Goal: Task Accomplishment & Management: Use online tool/utility

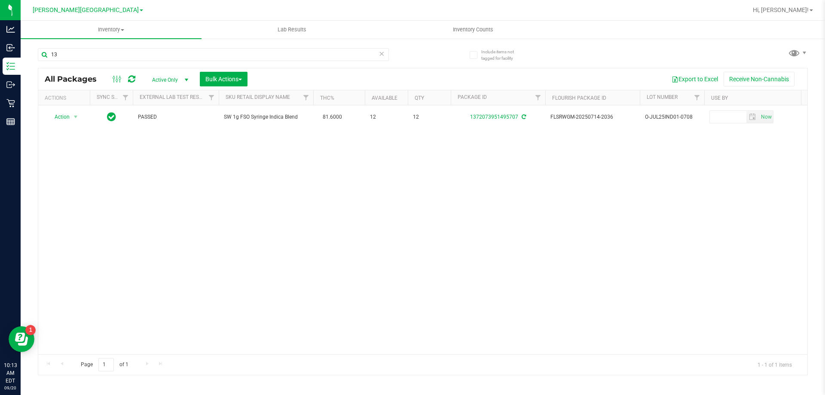
type input "1"
type input "5004542183882640"
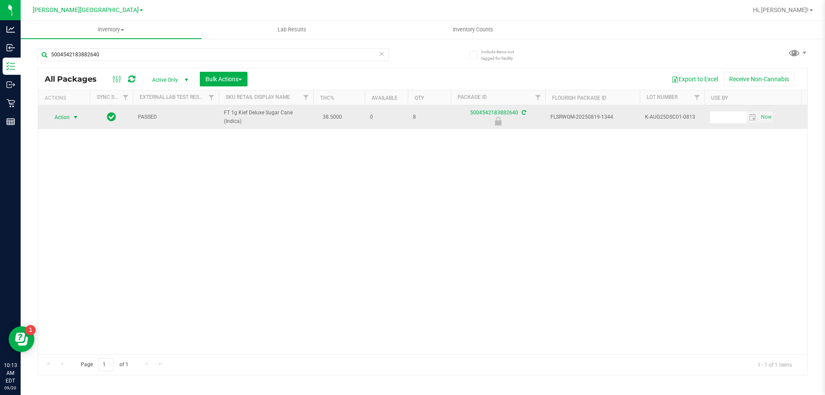
click at [72, 118] on span "select" at bounding box center [75, 117] width 7 height 7
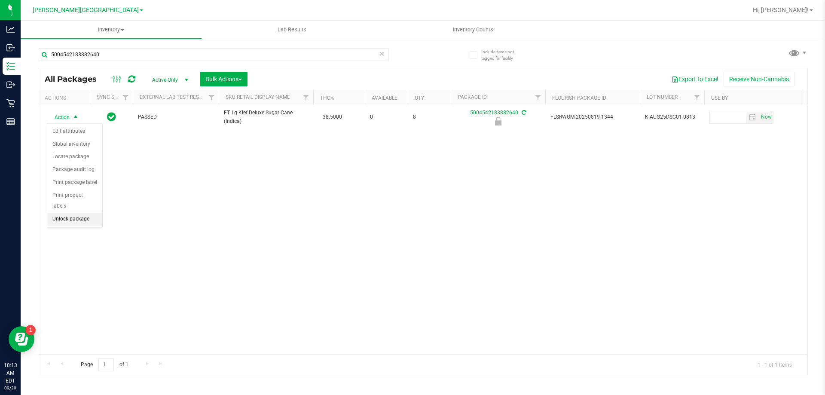
click at [68, 213] on li "Unlock package" at bounding box center [74, 219] width 55 height 13
click at [124, 37] on uib-tab-heading "Inventory All packages All inventory Waste log Create inventory" at bounding box center [111, 30] width 181 height 18
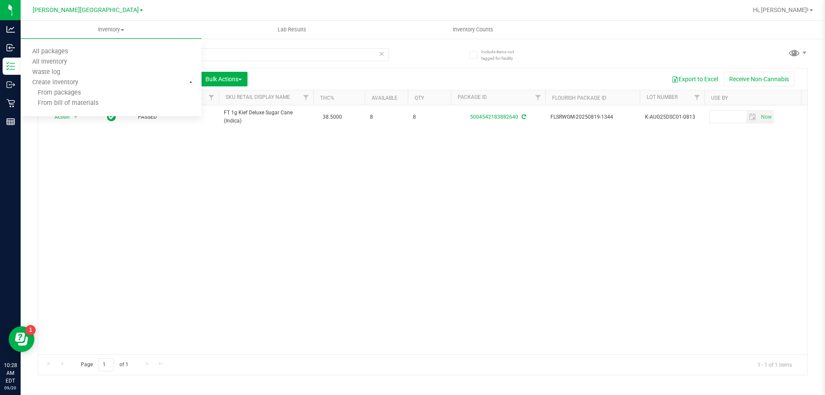
click at [117, 185] on div "Action Action Adjust qty Create package Edit attributes Global inventory Locate…" at bounding box center [422, 229] width 769 height 249
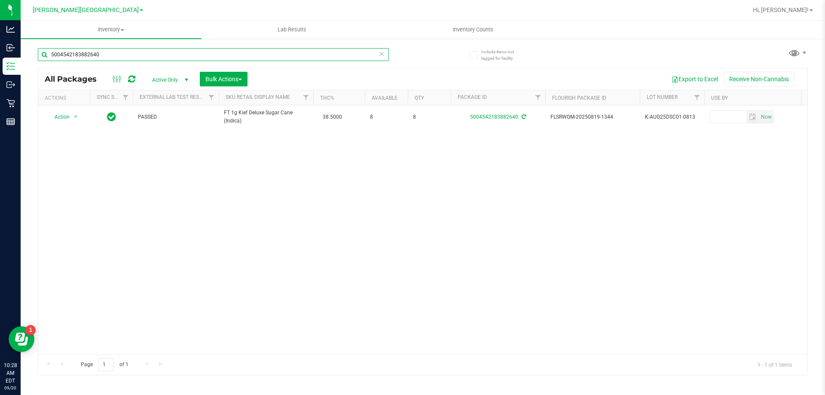
click at [123, 52] on input "5004542183882640" at bounding box center [213, 54] width 351 height 13
type input "5"
type input "7"
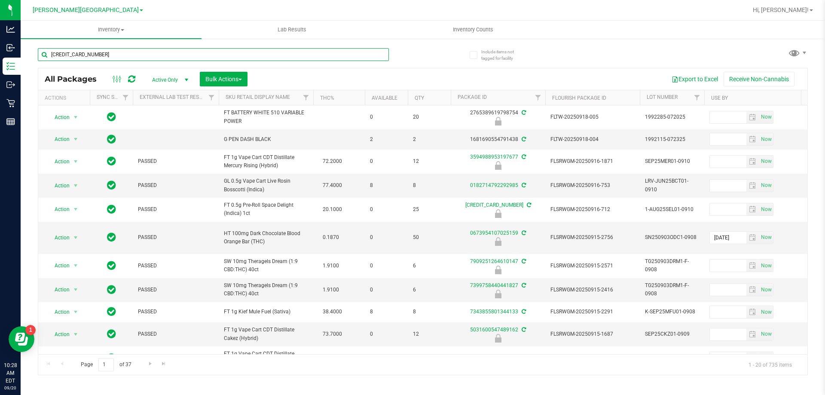
type input "[CREDIT_CARD_NUMBER]"
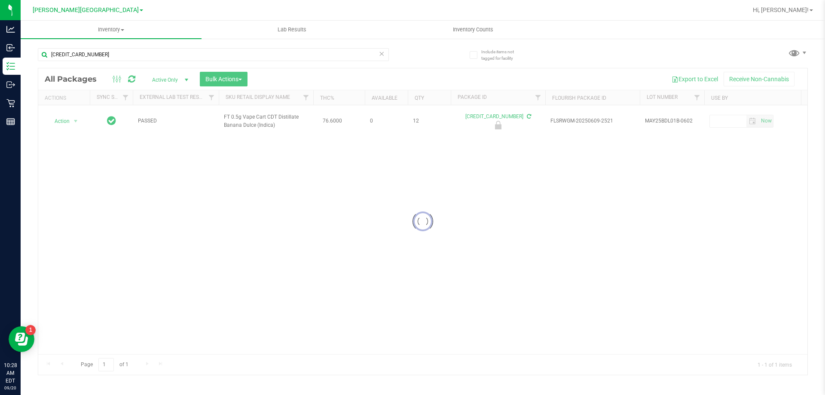
click at [67, 122] on div at bounding box center [422, 221] width 769 height 306
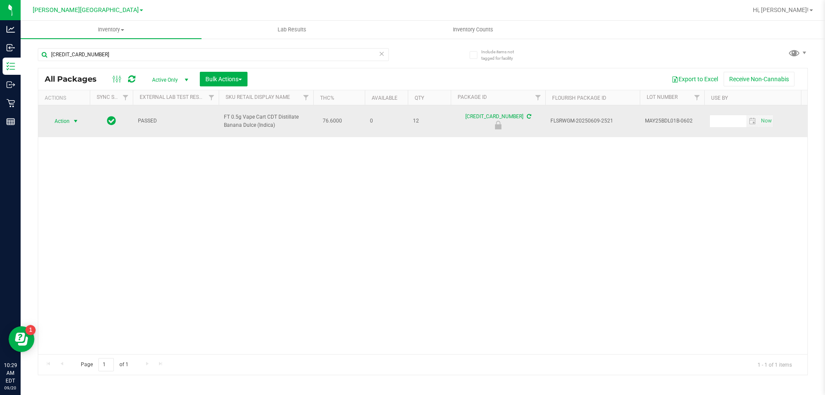
click at [73, 123] on span "select" at bounding box center [75, 121] width 7 height 7
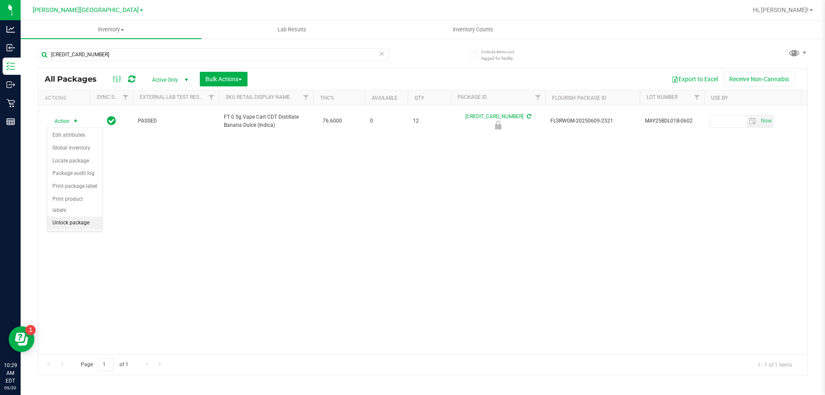
click at [76, 217] on li "Unlock package" at bounding box center [74, 223] width 55 height 13
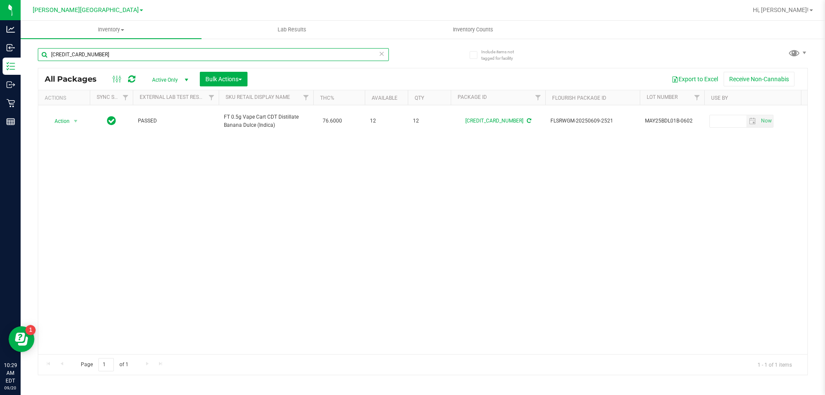
click at [126, 56] on input "[CREDIT_CARD_NUMBER]" at bounding box center [213, 54] width 351 height 13
type input "6"
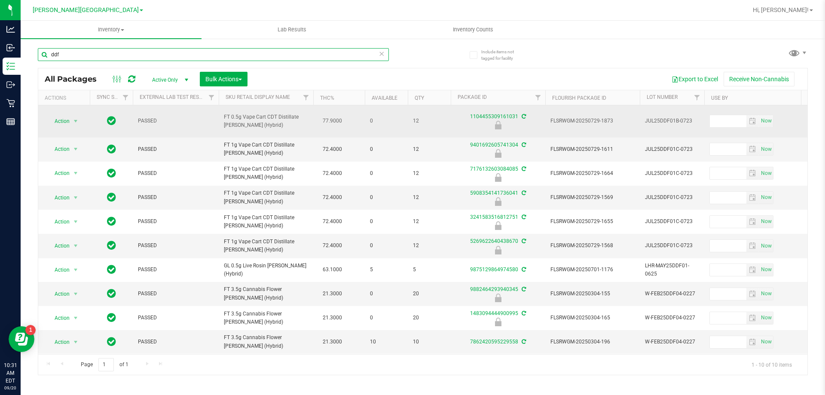
type input "ddf"
click at [61, 124] on span "Action" at bounding box center [58, 121] width 23 height 12
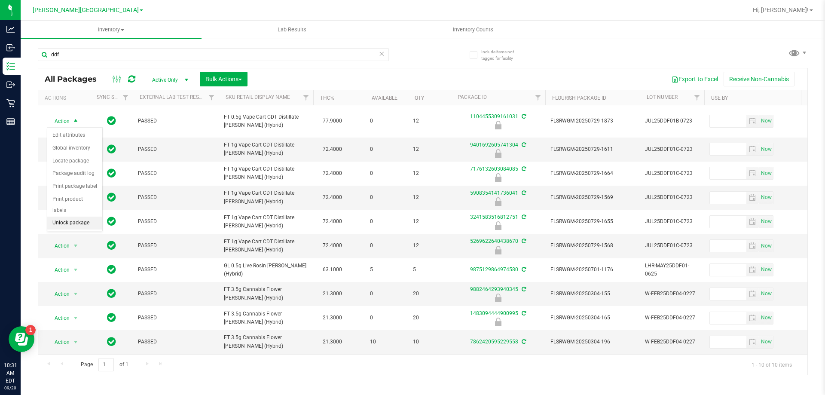
click at [67, 217] on li "Unlock package" at bounding box center [74, 223] width 55 height 13
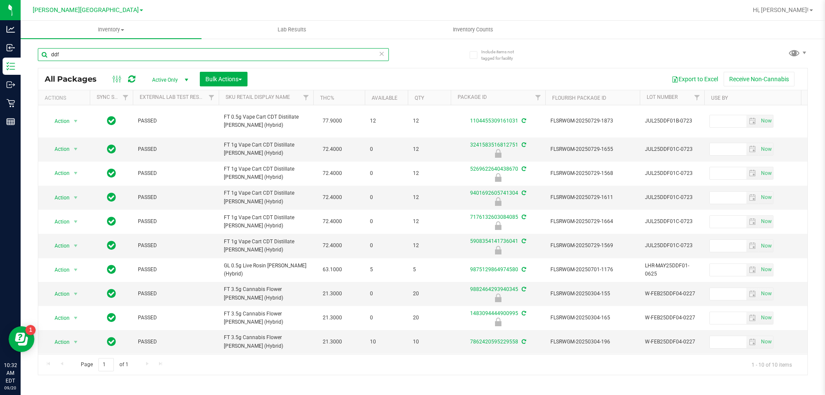
click at [91, 55] on input "ddf" at bounding box center [213, 54] width 351 height 13
type input "d"
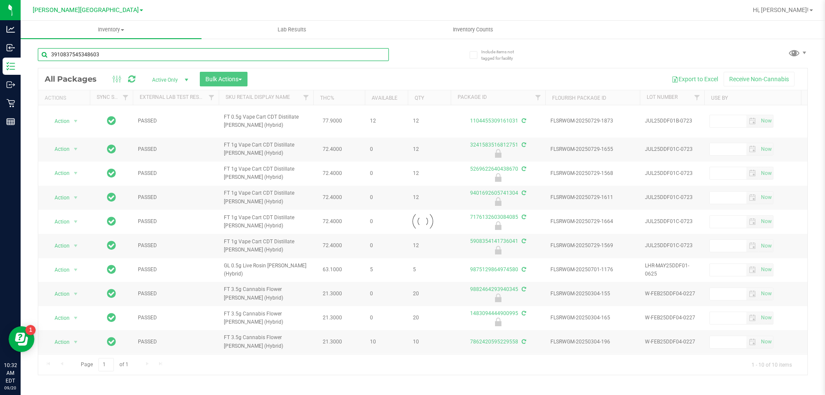
type input "3910837545348603"
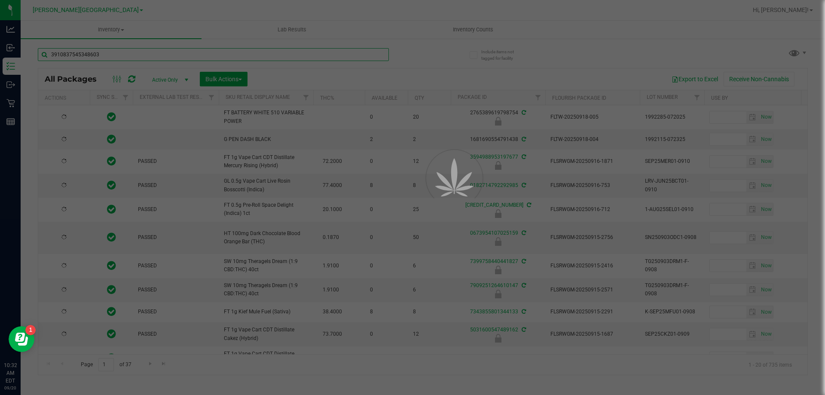
type input "[DATE]"
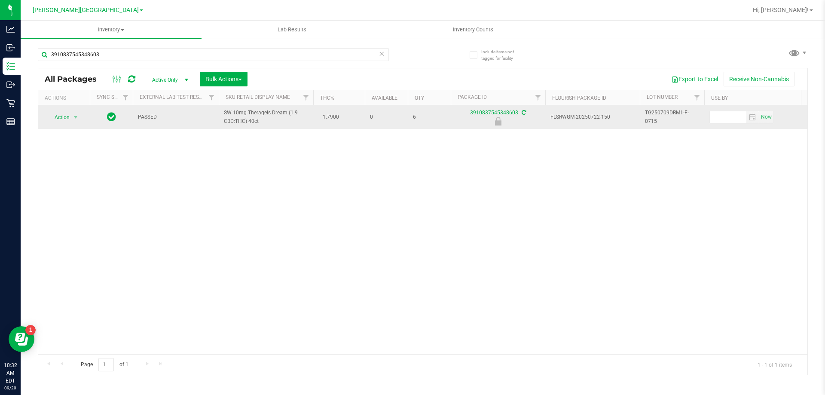
click at [63, 114] on span "Action" at bounding box center [58, 117] width 23 height 12
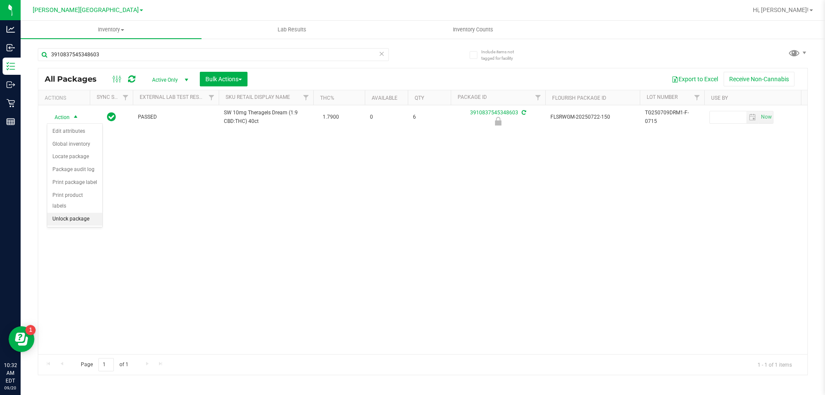
click at [70, 213] on li "Unlock package" at bounding box center [74, 219] width 55 height 13
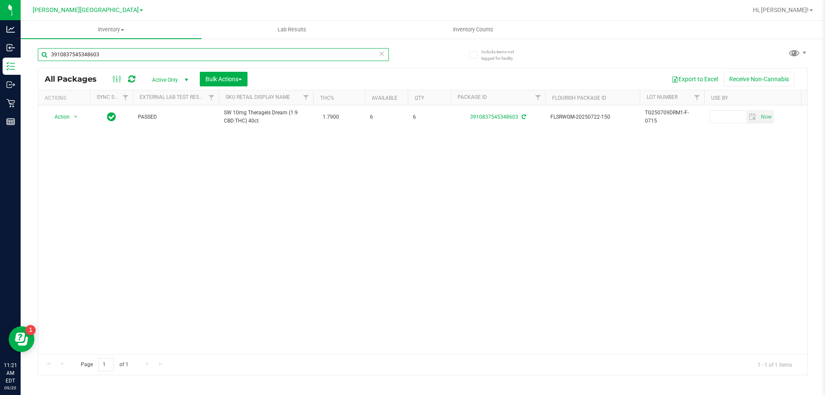
click at [134, 52] on input "3910837545348603" at bounding box center [213, 54] width 351 height 13
type input "3"
type input "0145456079153921"
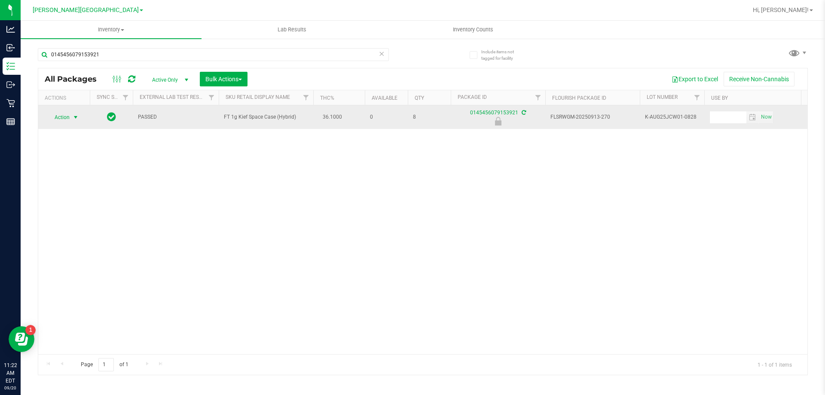
click at [73, 117] on span "select" at bounding box center [75, 117] width 7 height 7
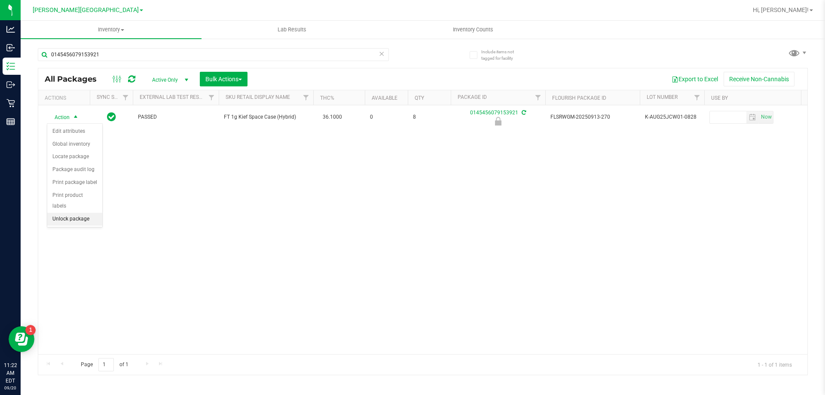
click at [69, 213] on li "Unlock package" at bounding box center [74, 219] width 55 height 13
